Goal: Information Seeking & Learning: Learn about a topic

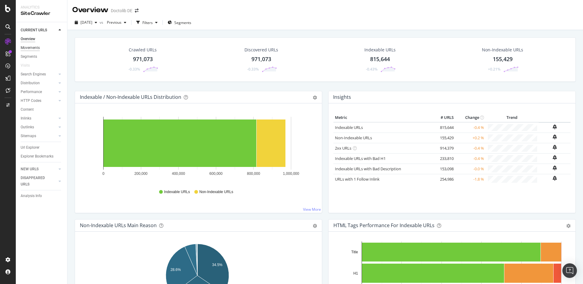
click at [39, 47] on div "Movements" at bounding box center [30, 48] width 19 height 6
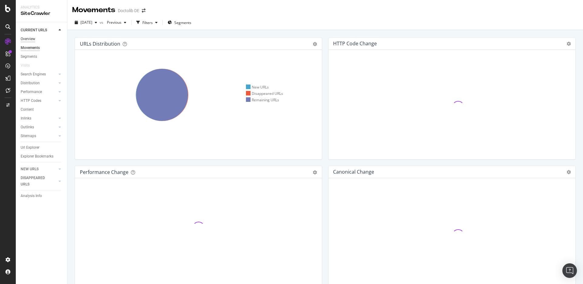
click at [34, 37] on div "Overview" at bounding box center [28, 39] width 15 height 6
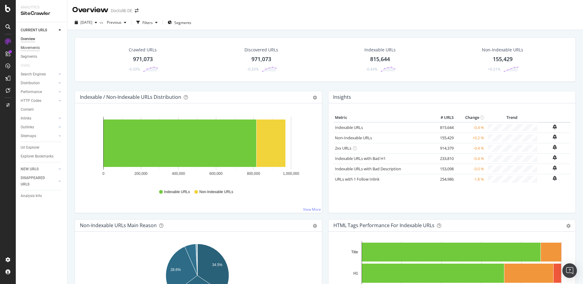
click at [36, 47] on div "Movements" at bounding box center [30, 48] width 19 height 6
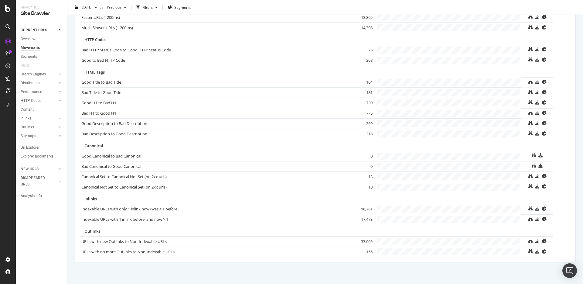
scroll to position [363, 0]
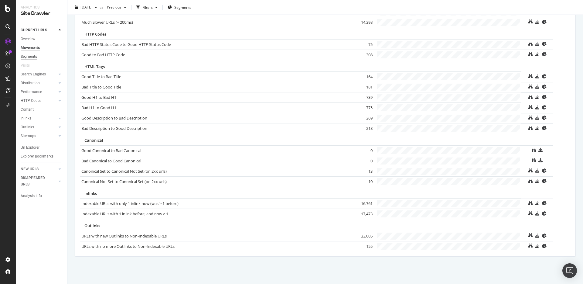
click at [32, 57] on div "Segments" at bounding box center [29, 56] width 16 height 6
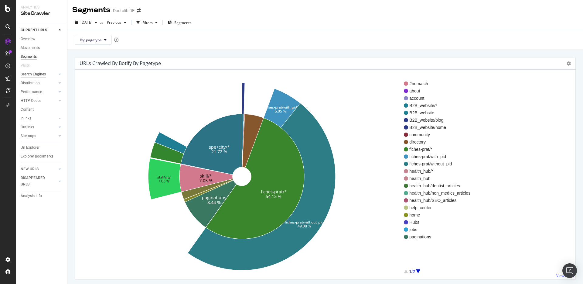
click at [42, 73] on div "Search Engines" at bounding box center [33, 74] width 25 height 6
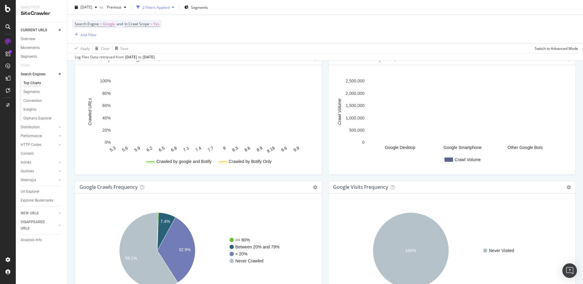
scroll to position [679, 0]
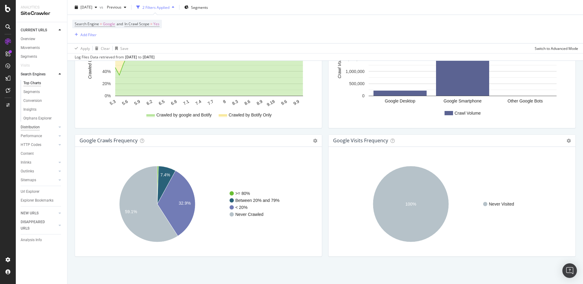
click at [35, 127] on div "Distribution" at bounding box center [30, 127] width 19 height 6
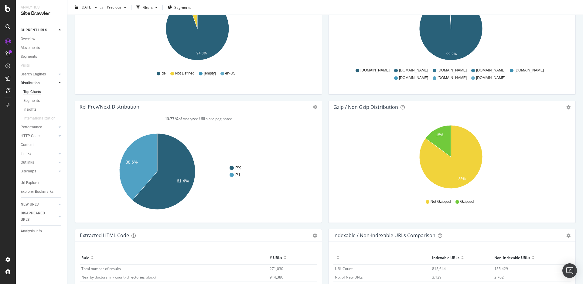
scroll to position [845, 0]
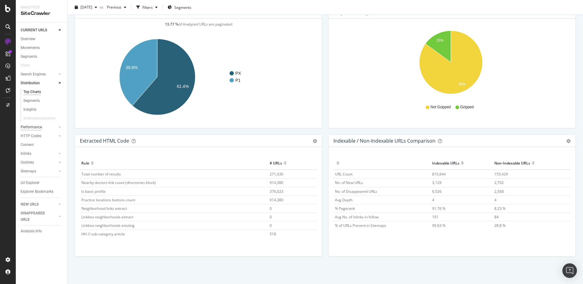
click at [36, 126] on div "Performance" at bounding box center [31, 127] width 21 height 6
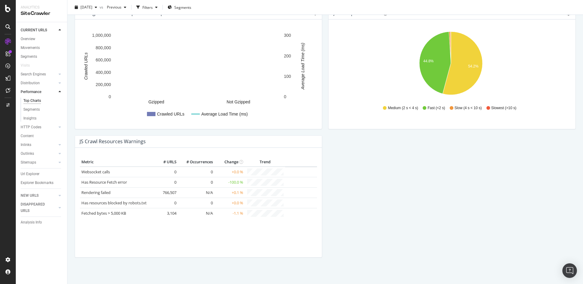
scroll to position [480, 0]
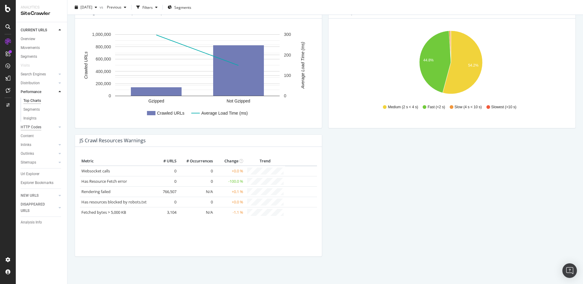
click at [35, 126] on div "HTTP Codes" at bounding box center [31, 127] width 21 height 6
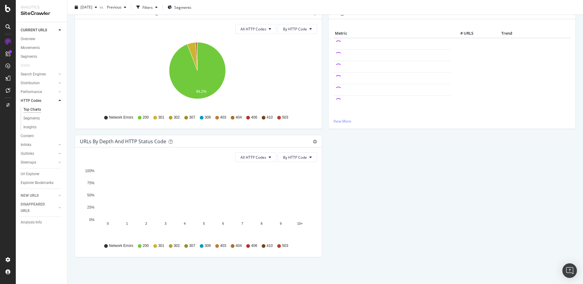
scroll to position [76, 0]
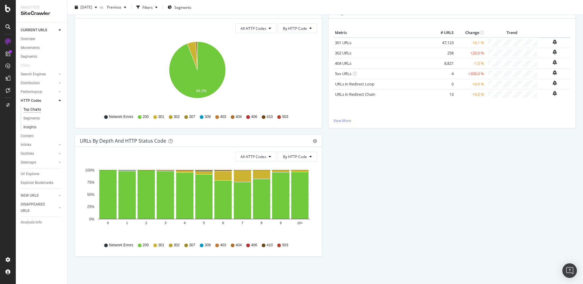
click at [46, 130] on link "Insights" at bounding box center [43, 127] width 40 height 6
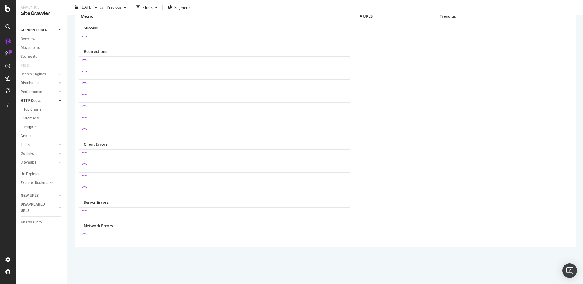
click at [49, 135] on link "Content" at bounding box center [42, 136] width 42 height 6
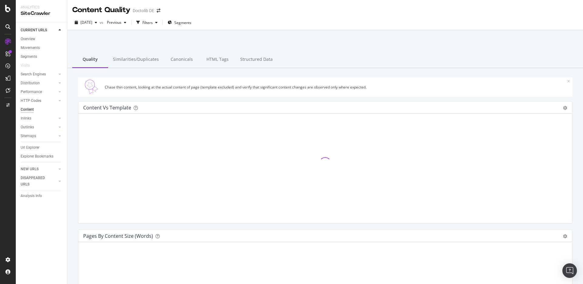
click at [568, 81] on icon at bounding box center [569, 82] width 3 height 4
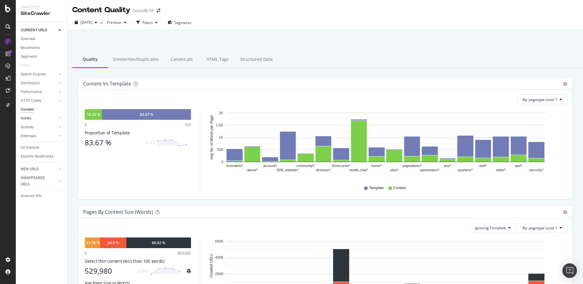
click at [46, 119] on link "Inlinks" at bounding box center [39, 118] width 36 height 6
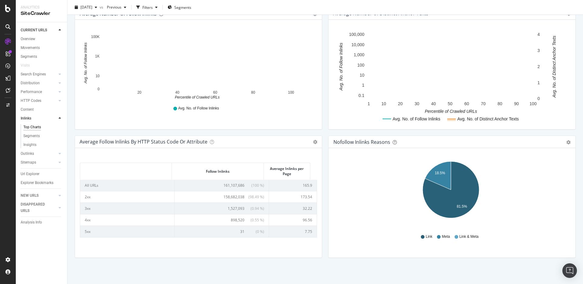
scroll to position [204, 0]
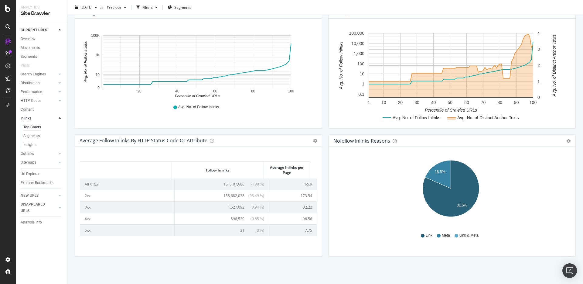
click at [27, 157] on div "Outlinks" at bounding box center [44, 153] width 46 height 9
click at [24, 152] on div "Outlinks" at bounding box center [27, 153] width 13 height 6
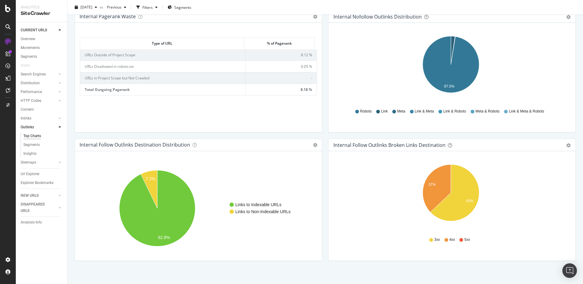
scroll to position [431, 0]
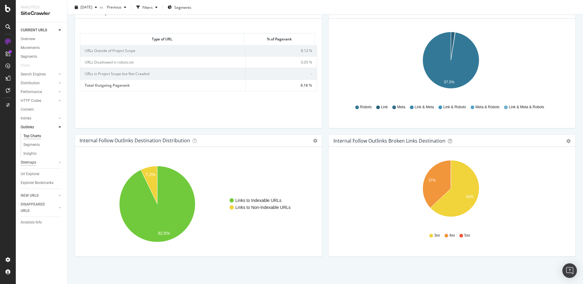
click at [24, 162] on div "Sitemaps" at bounding box center [28, 162] width 15 height 6
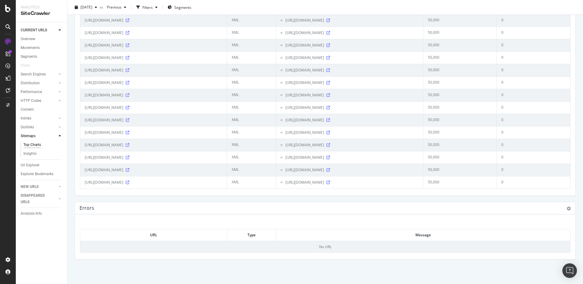
scroll to position [840, 0]
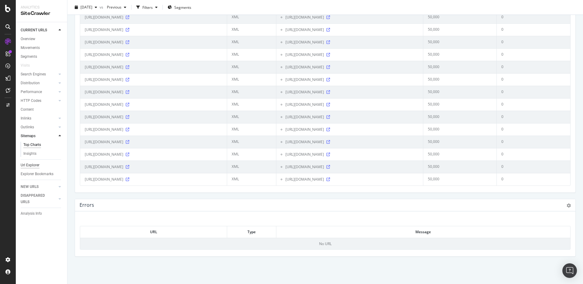
click at [29, 165] on div "Url Explorer" at bounding box center [30, 165] width 19 height 6
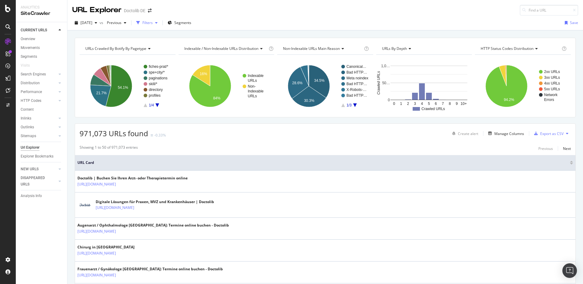
click at [160, 22] on div "button" at bounding box center [156, 23] width 7 height 4
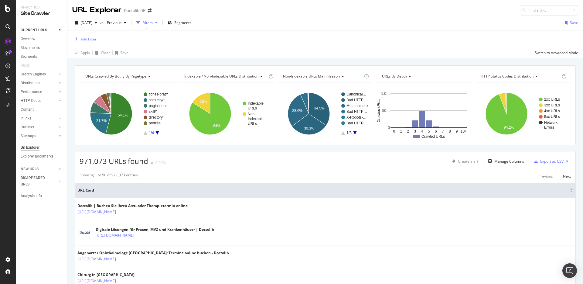
click at [90, 41] on div "Add Filter" at bounding box center [89, 38] width 16 height 5
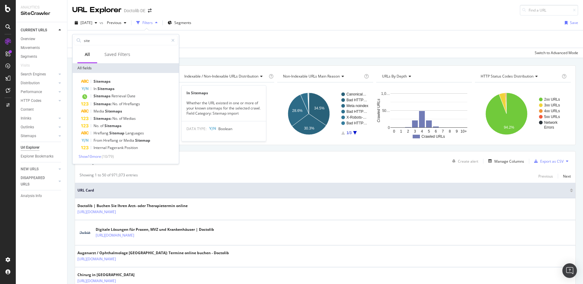
type input "site"
click at [112, 89] on span "Sitemaps" at bounding box center [106, 88] width 17 height 5
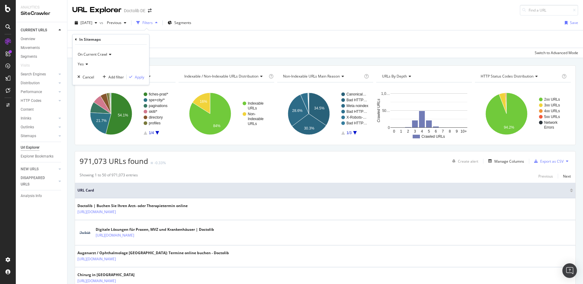
click at [87, 65] on icon at bounding box center [86, 64] width 4 height 4
click at [93, 83] on div "No" at bounding box center [111, 85] width 65 height 8
click at [142, 76] on div "Apply" at bounding box center [139, 76] width 9 height 5
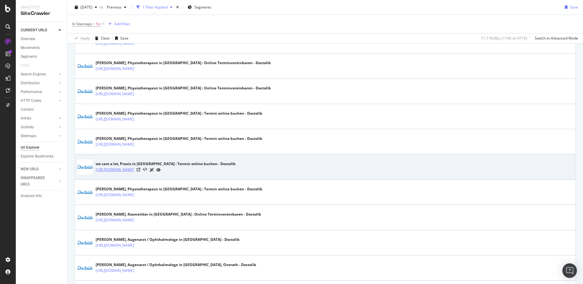
scroll to position [1167, 0]
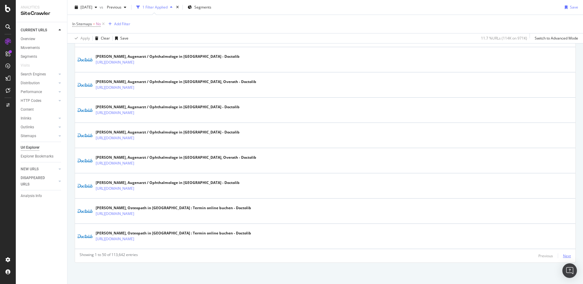
click at [563, 258] on div "Next" at bounding box center [567, 255] width 8 height 7
click at [563, 258] on div "Next" at bounding box center [567, 255] width 8 height 5
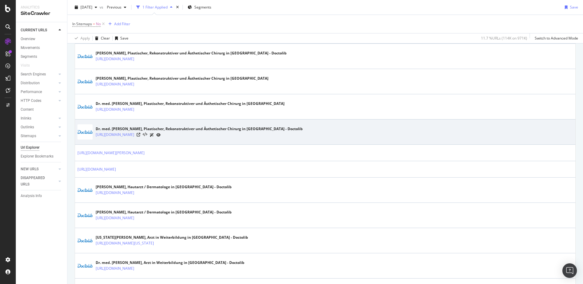
scroll to position [10, 0]
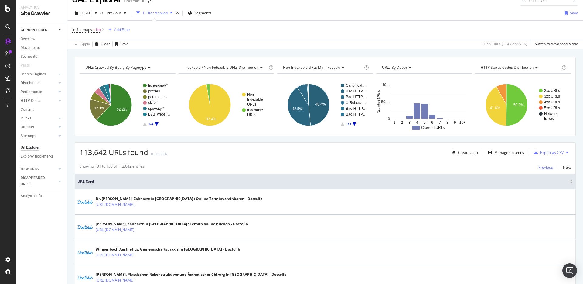
click at [543, 167] on div "Previous" at bounding box center [546, 167] width 15 height 5
click at [512, 150] on div "Manage Columns" at bounding box center [510, 152] width 30 height 5
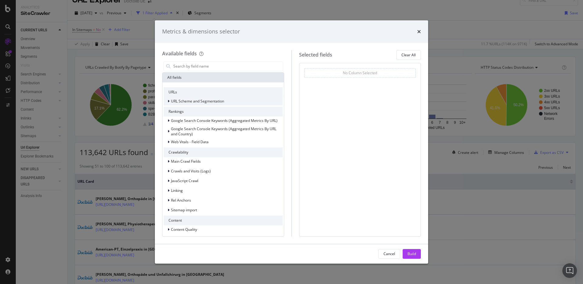
click at [254, 104] on div "URL Scheme and Segmentation" at bounding box center [223, 101] width 119 height 9
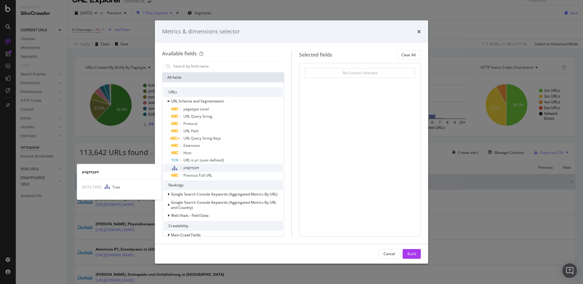
click at [226, 167] on div "pagetype" at bounding box center [227, 168] width 112 height 8
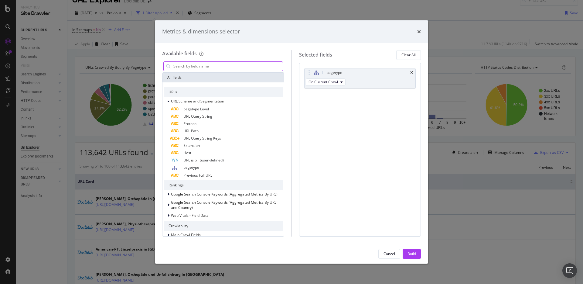
click at [216, 67] on input "modal" at bounding box center [228, 66] width 110 height 9
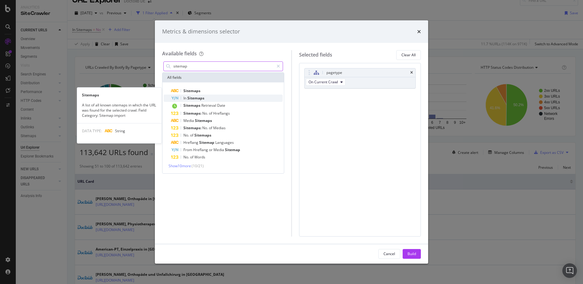
type input "sitemap"
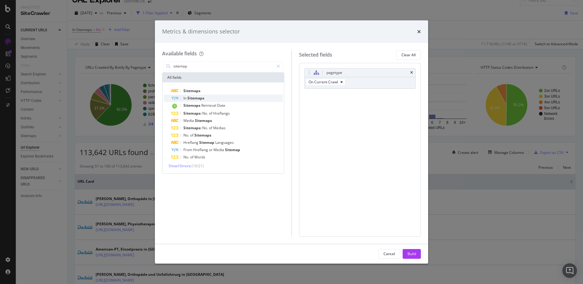
click at [221, 97] on div "In Sitemaps" at bounding box center [227, 98] width 112 height 7
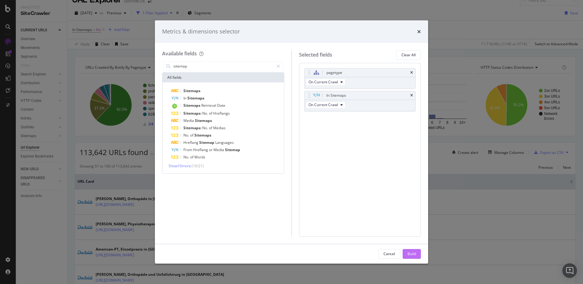
click at [411, 253] on div "Build" at bounding box center [412, 253] width 9 height 5
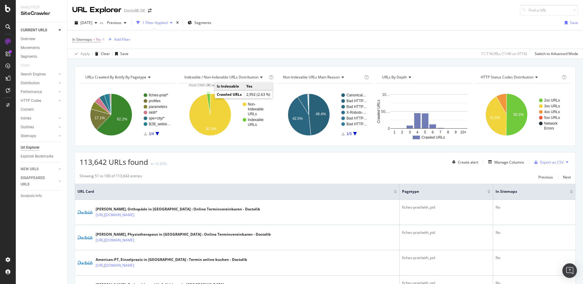
click at [208, 98] on icon "A chart." at bounding box center [208, 104] width 3 height 21
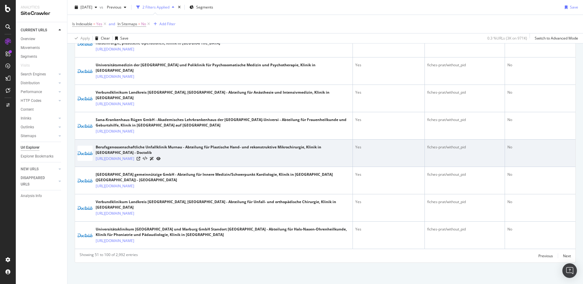
scroll to position [1607, 0]
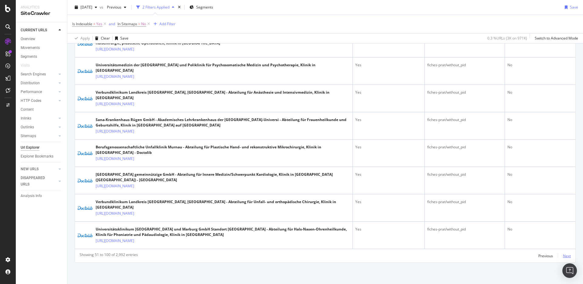
click at [563, 257] on div "Next" at bounding box center [567, 255] width 8 height 5
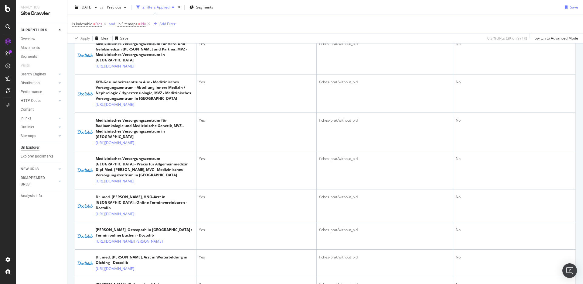
scroll to position [0, 0]
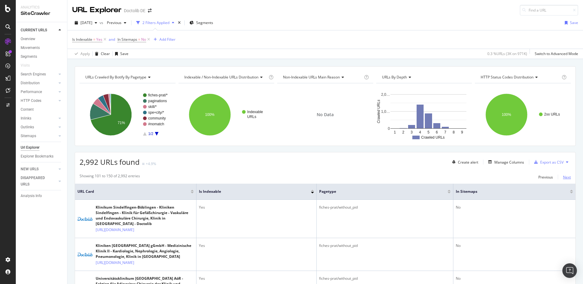
click at [564, 177] on div "Next" at bounding box center [567, 176] width 8 height 5
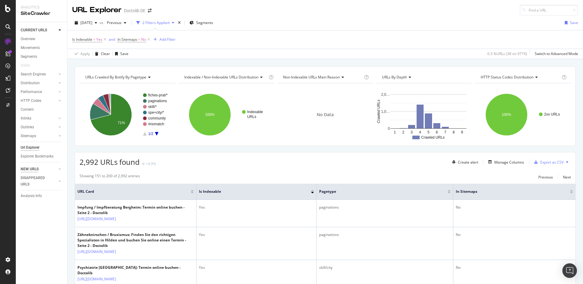
click at [28, 171] on div "NEW URLS" at bounding box center [30, 169] width 18 height 6
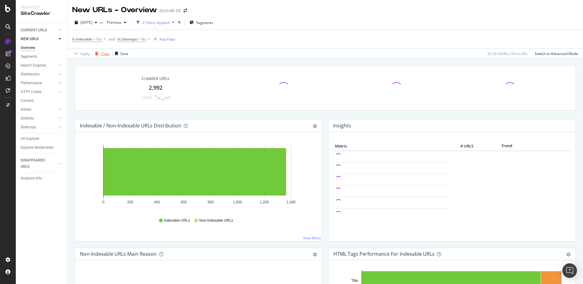
click at [107, 53] on div "Clear" at bounding box center [105, 53] width 9 height 5
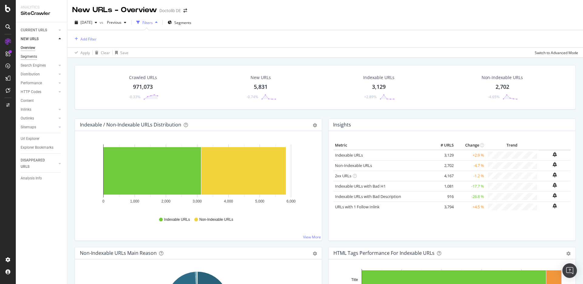
click at [27, 57] on div "Segments" at bounding box center [29, 56] width 16 height 6
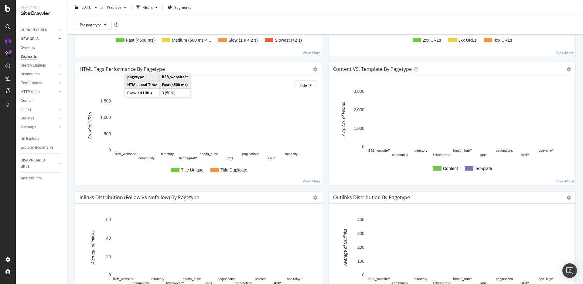
scroll to position [536, 0]
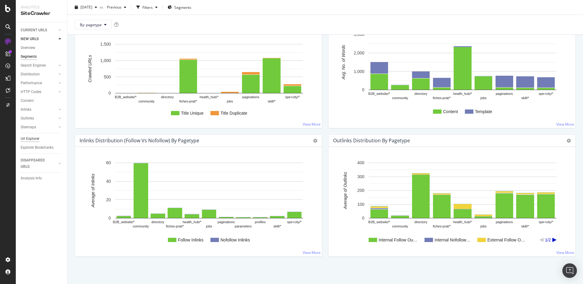
click at [37, 136] on div "Url Explorer" at bounding box center [30, 139] width 19 height 6
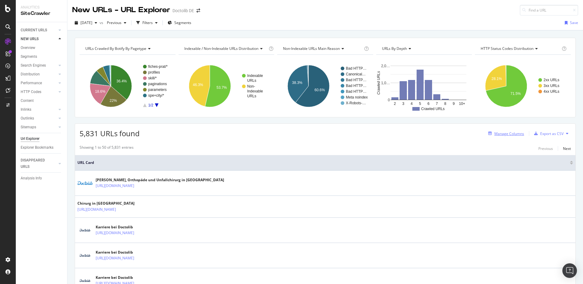
click at [507, 135] on div "Manage Columns" at bounding box center [510, 133] width 30 height 5
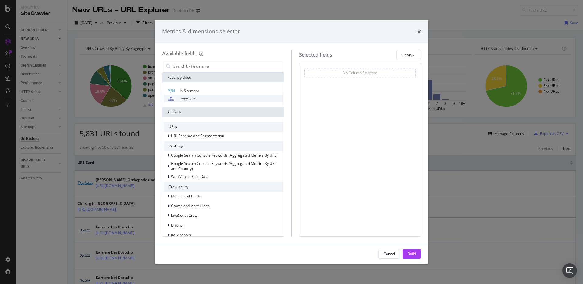
click at [195, 98] on div "pagetype" at bounding box center [223, 99] width 119 height 8
click at [189, 90] on span "In Sitemaps" at bounding box center [190, 90] width 20 height 5
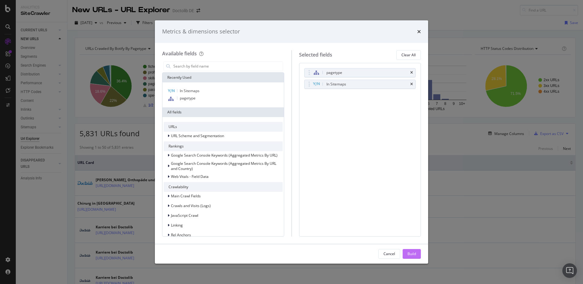
click at [413, 255] on div "Build" at bounding box center [412, 253] width 9 height 5
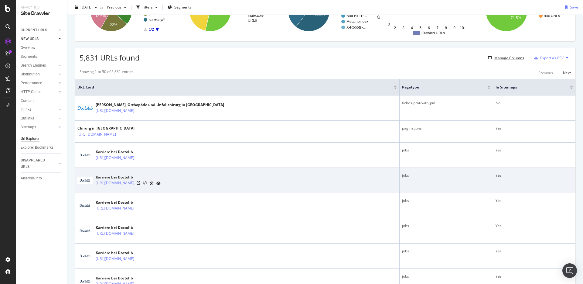
scroll to position [78, 0]
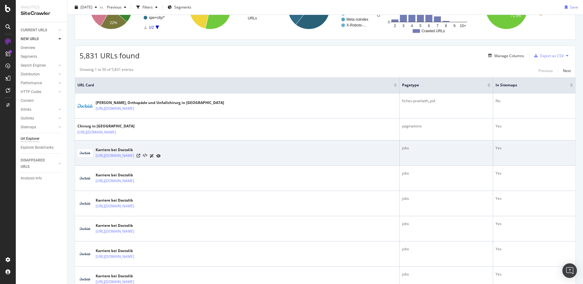
click at [161, 154] on div "[URL][DOMAIN_NAME]" at bounding box center [128, 156] width 65 height 6
click at [140, 154] on icon at bounding box center [139, 156] width 4 height 4
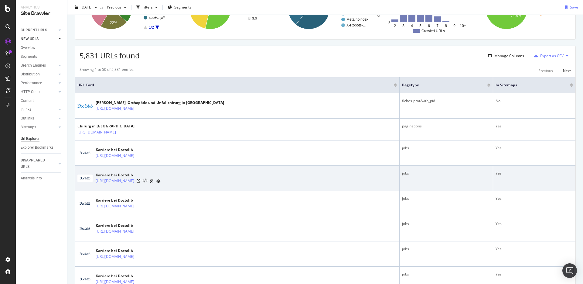
click at [161, 178] on div "[URL][DOMAIN_NAME]" at bounding box center [128, 181] width 65 height 6
click at [161, 178] on div at bounding box center [149, 181] width 24 height 6
click at [161, 180] on div at bounding box center [149, 181] width 24 height 6
click at [140, 180] on icon at bounding box center [139, 181] width 4 height 4
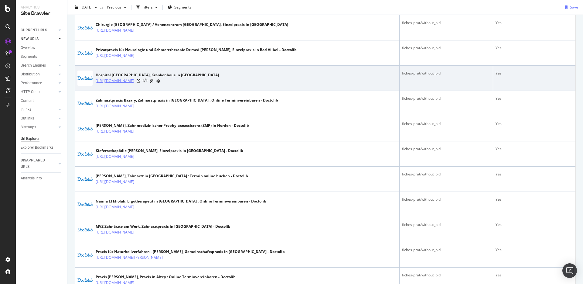
scroll to position [1180, 0]
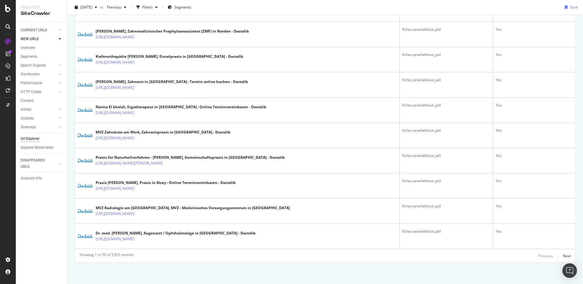
click at [568, 255] on div "Showing 1 to 50 of 5,831 entries Previous Next" at bounding box center [325, 255] width 501 height 7
click at [563, 256] on div "Next" at bounding box center [567, 255] width 8 height 5
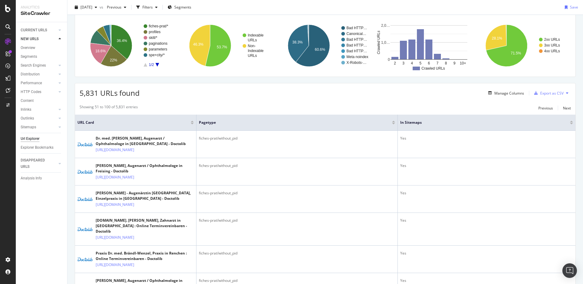
scroll to position [0, 0]
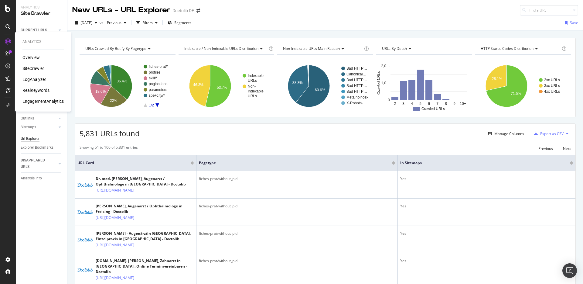
click at [35, 78] on div "LogAnalyzer" at bounding box center [34, 79] width 24 height 6
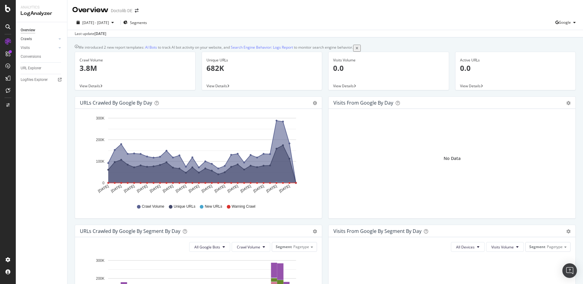
click at [36, 39] on link "Crawls" at bounding box center [39, 39] width 36 height 6
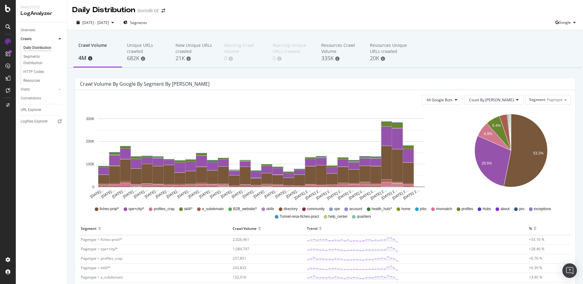
click at [119, 40] on div "Crawl Volume 4M" at bounding box center [98, 52] width 49 height 30
click at [128, 43] on div "Unique URLs crawled" at bounding box center [146, 48] width 39 height 12
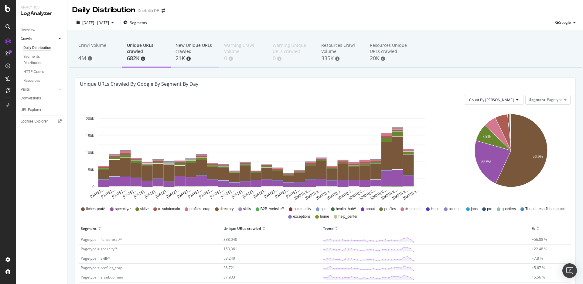
click at [177, 52] on div "New Unique URLs crawled" at bounding box center [195, 48] width 39 height 12
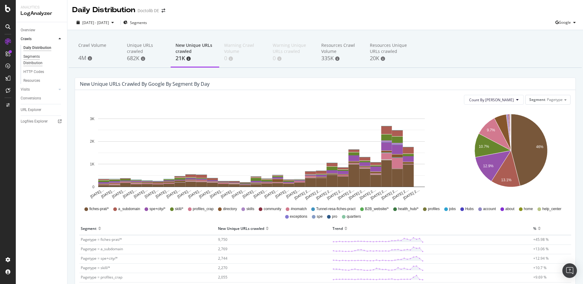
click at [38, 56] on div "Segments Distribution" at bounding box center [40, 59] width 34 height 13
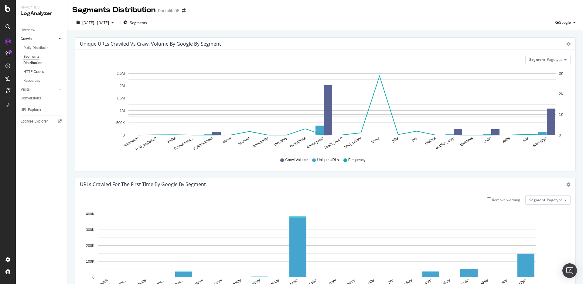
click at [44, 73] on link "HTTP Codes" at bounding box center [43, 72] width 40 height 6
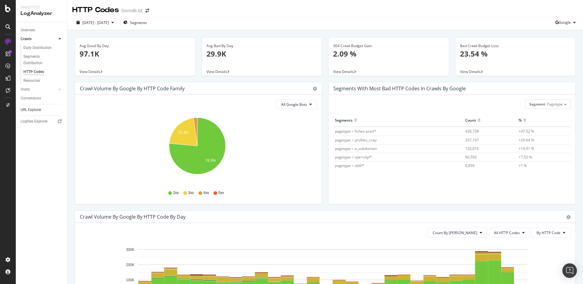
click at [47, 108] on link "URL Explorer" at bounding box center [42, 110] width 42 height 6
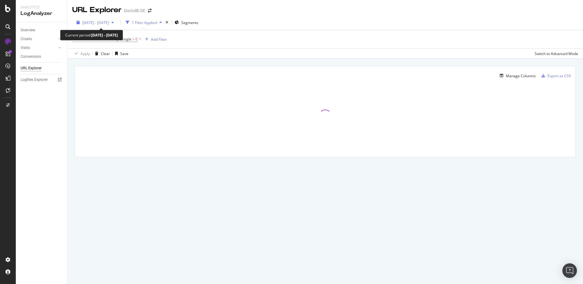
click at [109, 22] on span "[DATE] - [DATE]" at bounding box center [95, 22] width 27 height 5
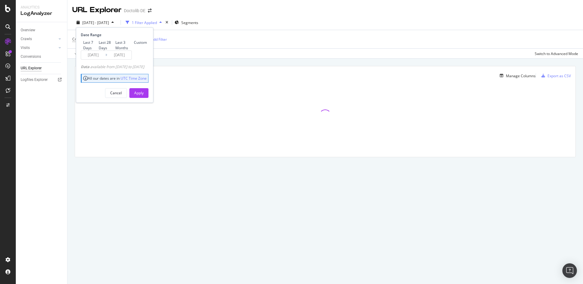
click at [96, 43] on div "Last 7 Days" at bounding box center [89, 45] width 13 height 10
type input "[DATE]"
click at [144, 98] on div "Apply" at bounding box center [138, 92] width 9 height 9
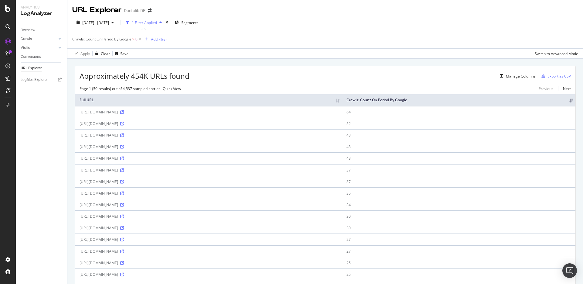
scroll to position [1, 0]
click at [508, 77] on div "Manage Columns" at bounding box center [521, 74] width 30 height 5
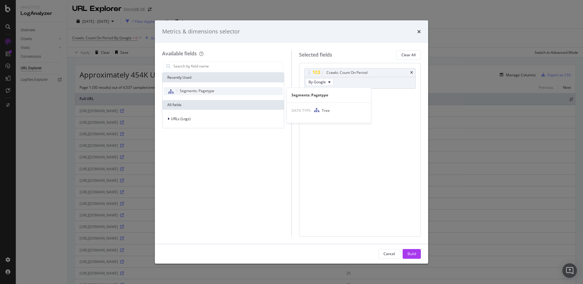
click at [211, 91] on span "Segments: Pagetype" at bounding box center [197, 90] width 35 height 5
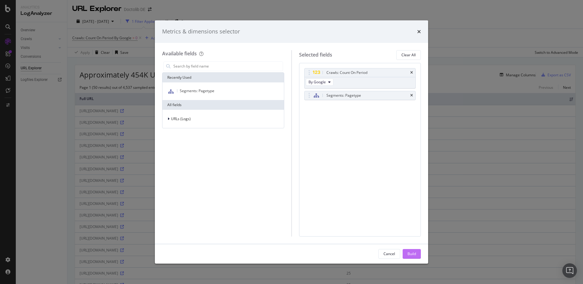
click at [417, 254] on button "Build" at bounding box center [412, 254] width 18 height 10
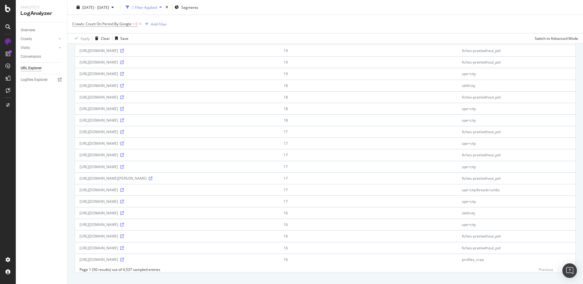
scroll to position [438, 0]
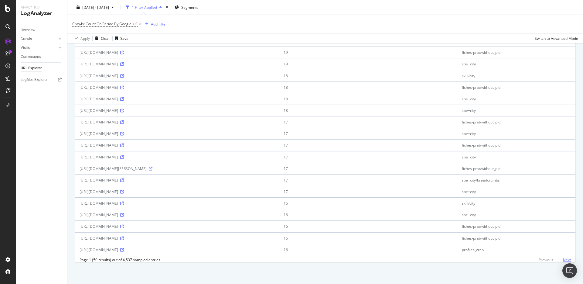
click at [561, 260] on link "Next" at bounding box center [565, 259] width 13 height 9
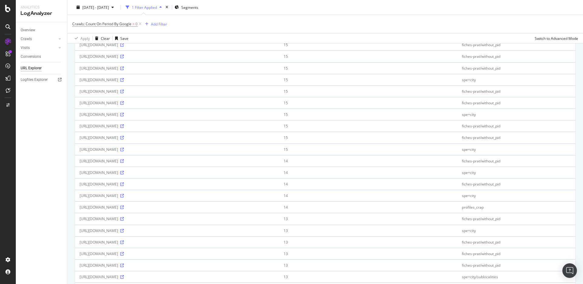
scroll to position [0, 0]
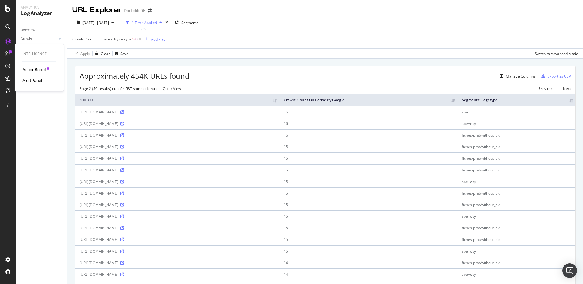
click at [27, 72] on div "ActionBoard" at bounding box center [34, 70] width 24 height 6
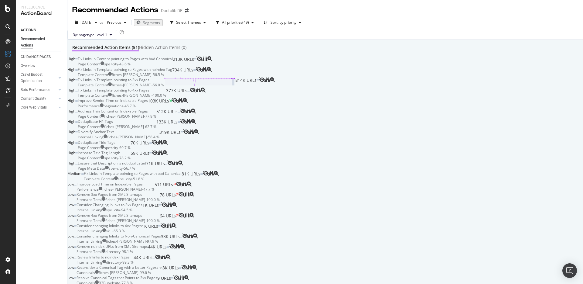
click at [70, 56] on div "Recommended Action Items (51) Hidden Action Items (0)" at bounding box center [325, 48] width 516 height 16
